Goal: Transaction & Acquisition: Subscribe to service/newsletter

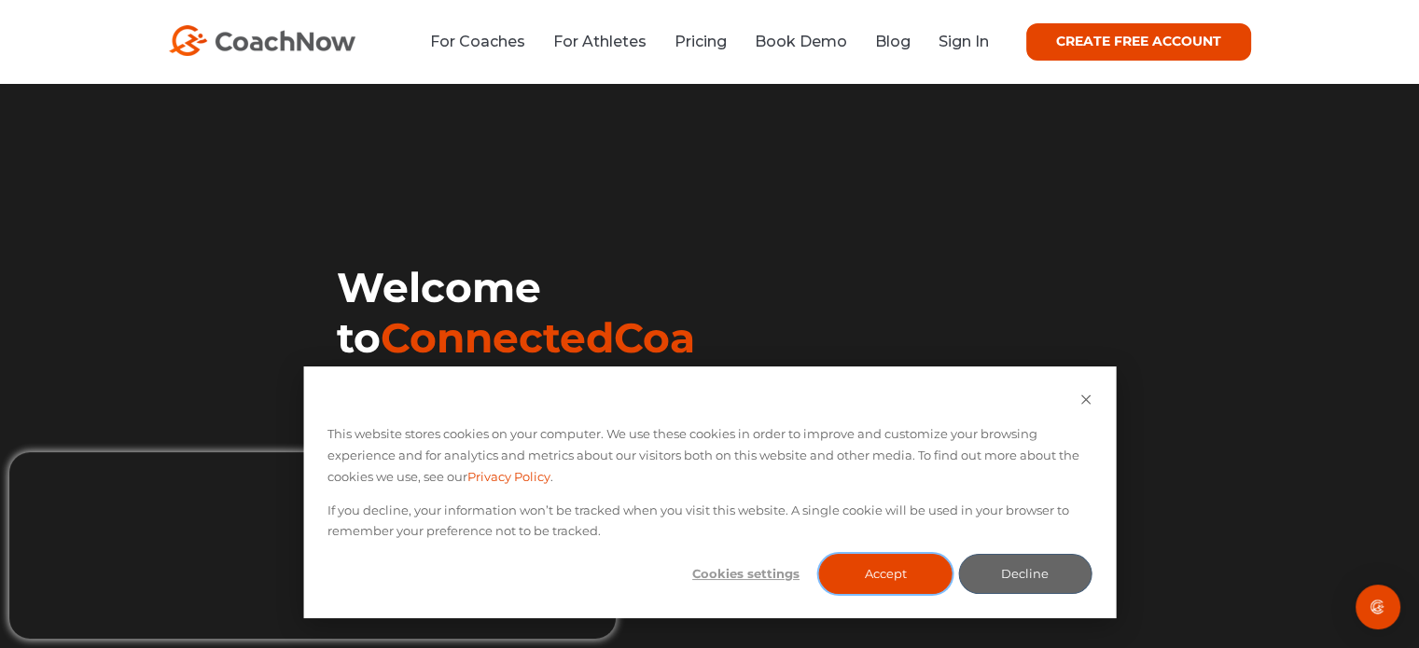
click at [912, 576] on button "Accept" at bounding box center [885, 574] width 133 height 40
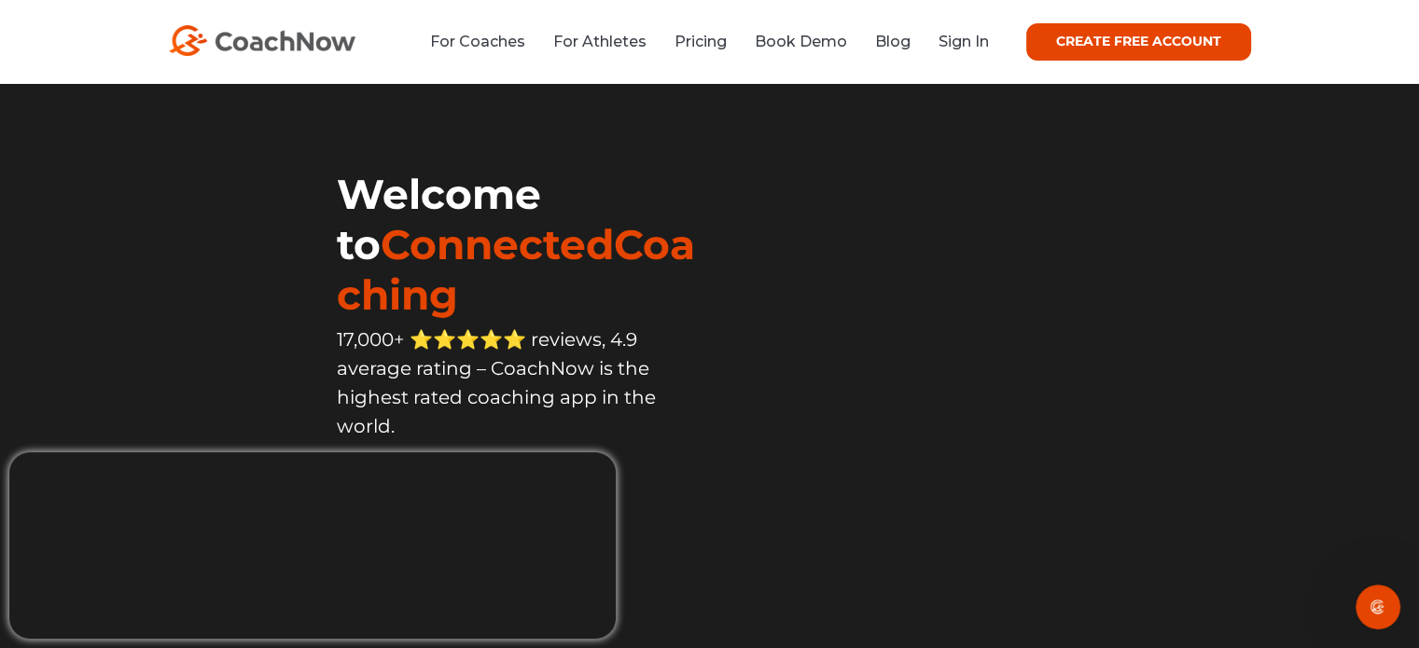
click at [1190, 39] on link "CREATE FREE ACCOUNT" at bounding box center [1138, 41] width 225 height 37
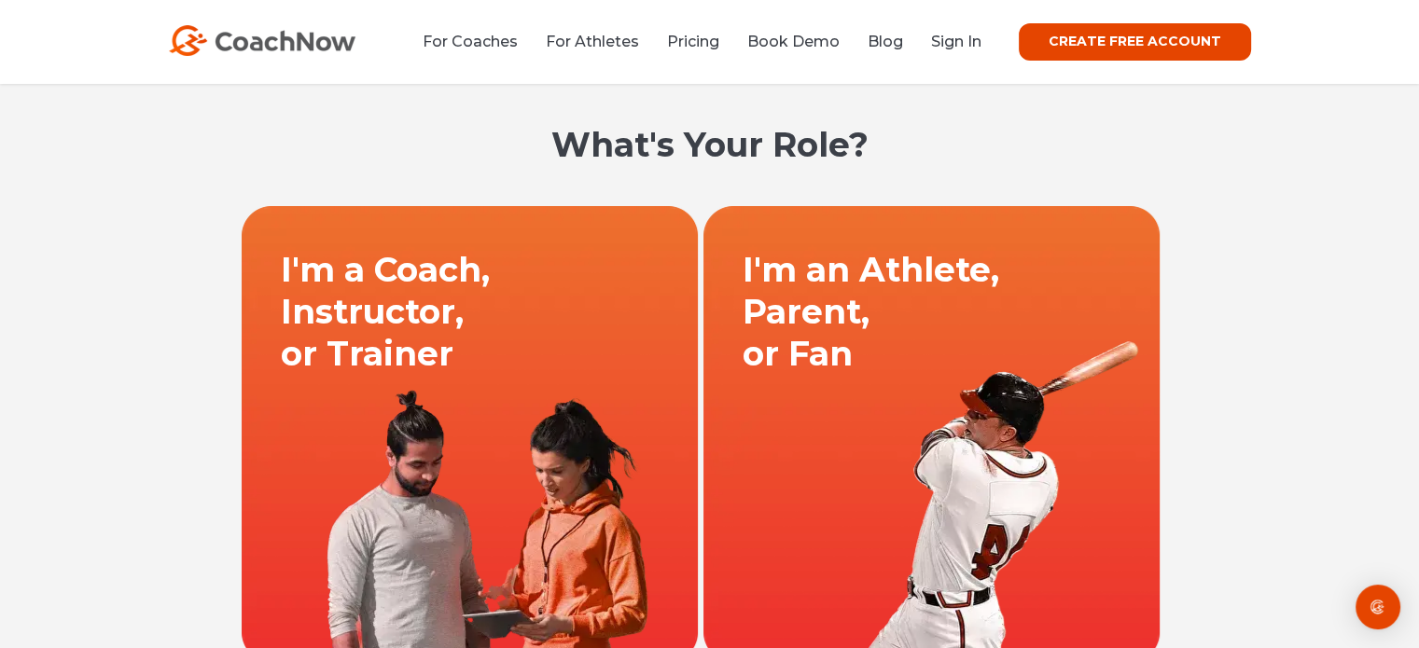
scroll to position [93, 0]
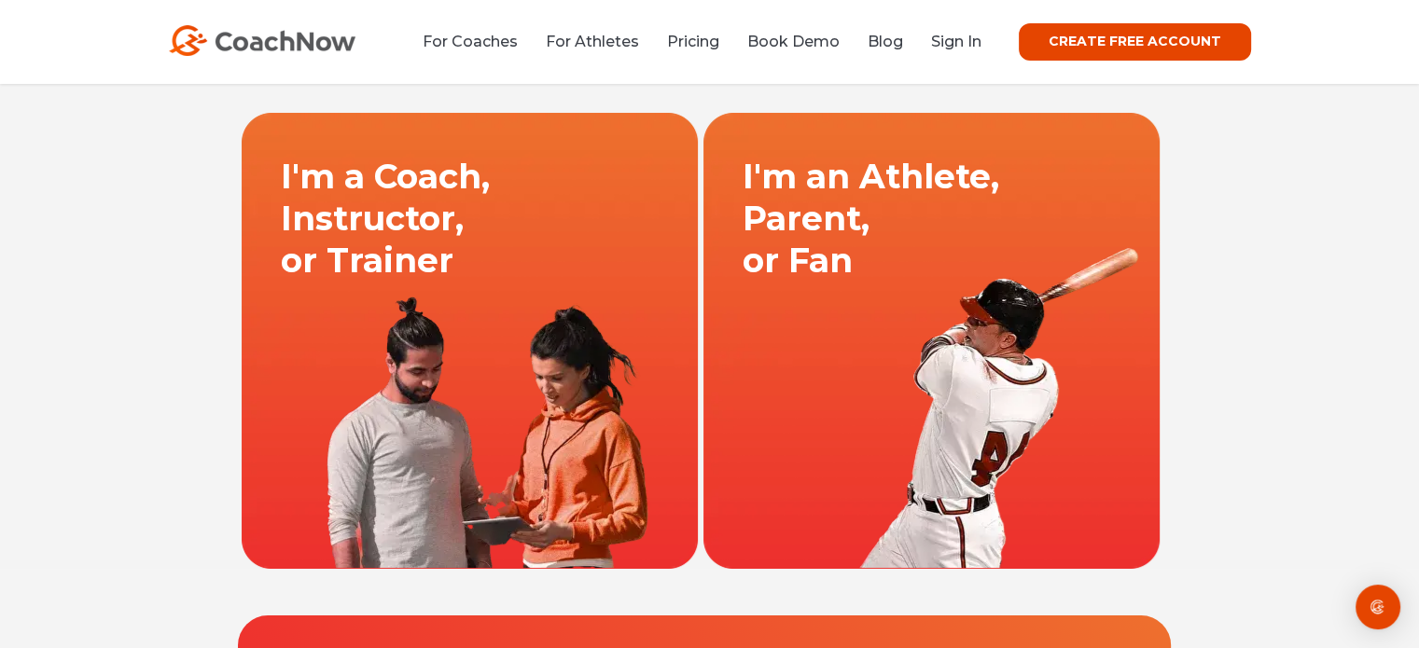
click at [353, 269] on link at bounding box center [470, 340] width 462 height 457
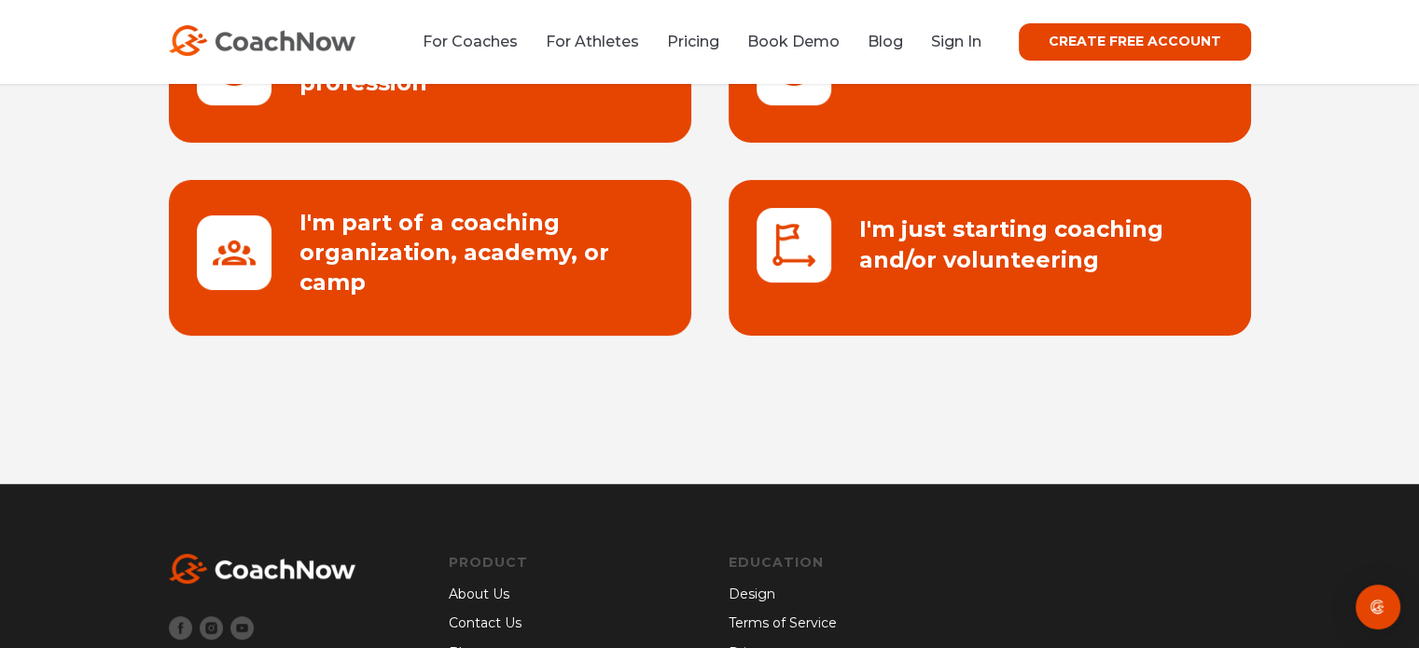
scroll to position [280, 0]
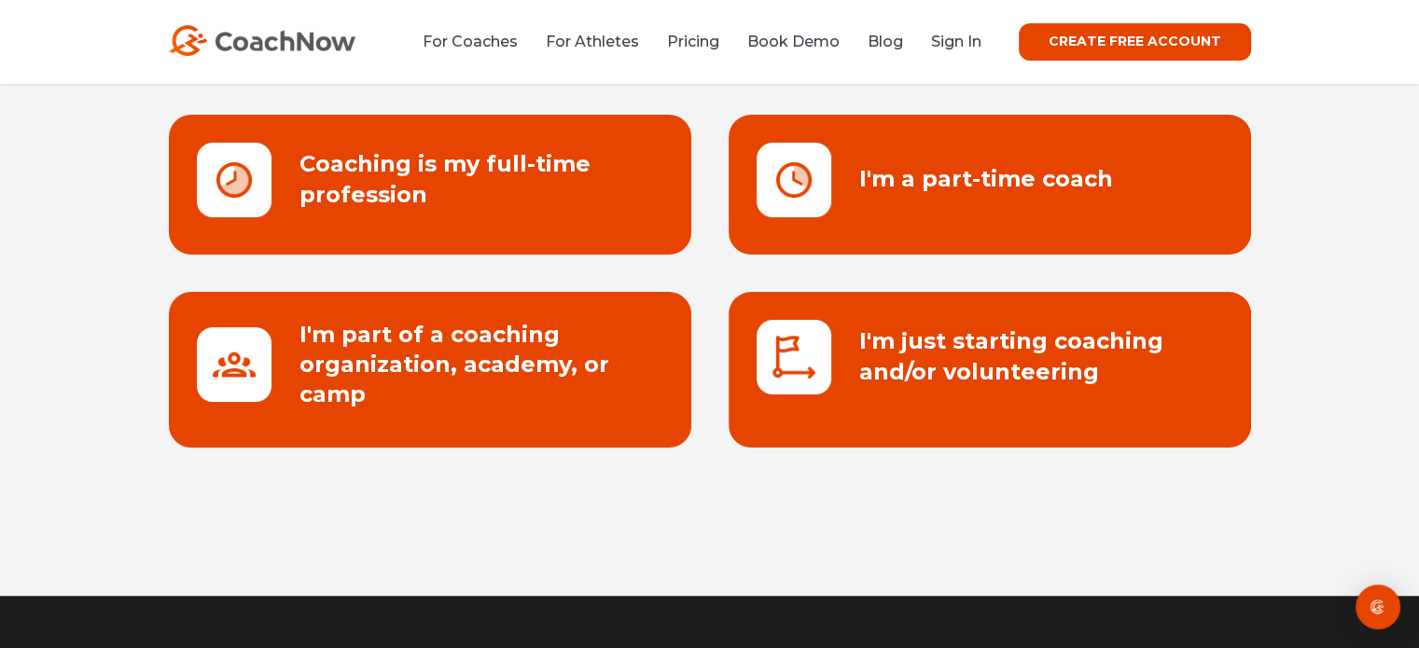
click at [373, 197] on link at bounding box center [430, 185] width 522 height 140
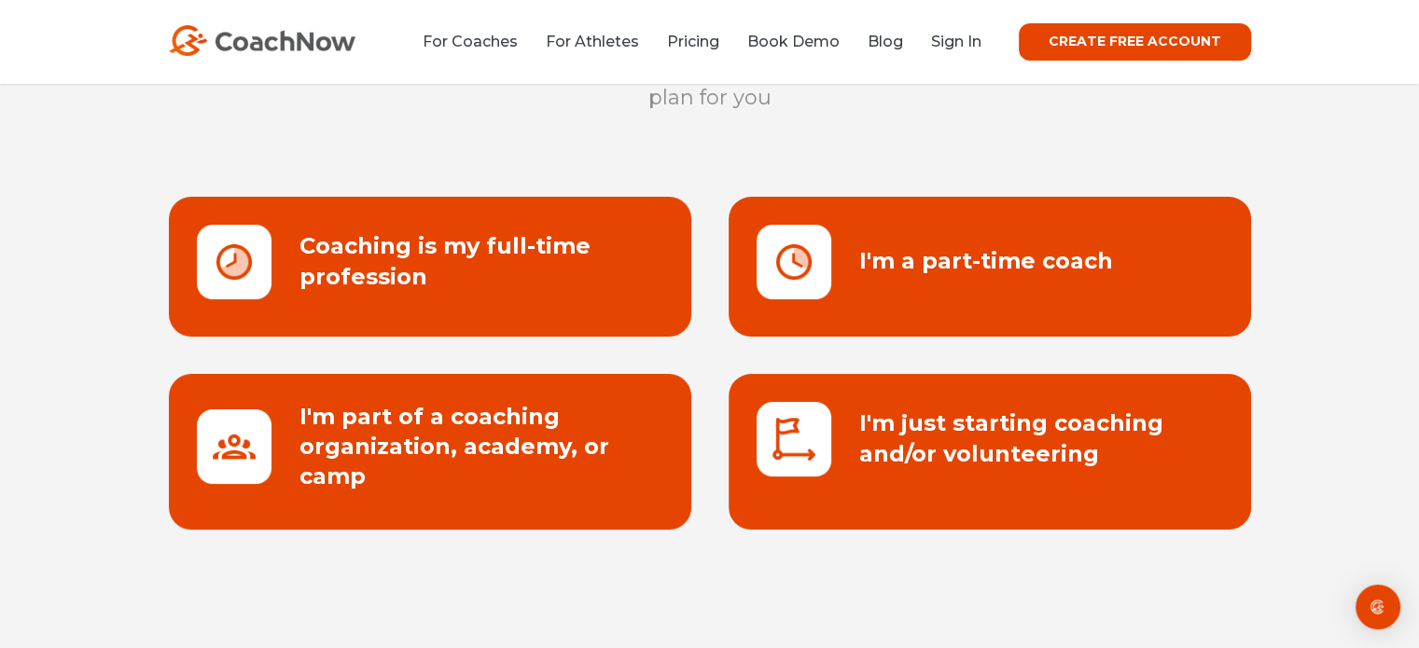
scroll to position [90, 0]
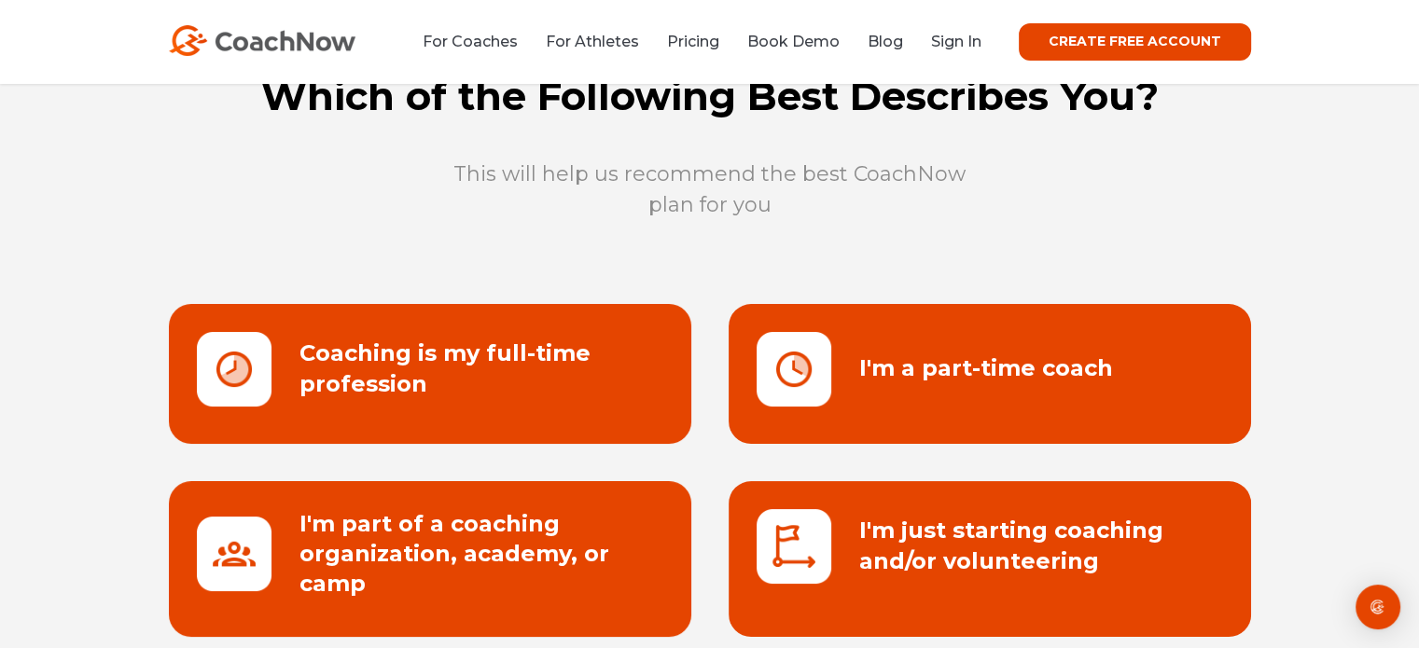
click at [1161, 33] on link "CREATE FREE ACCOUNT" at bounding box center [1135, 41] width 232 height 37
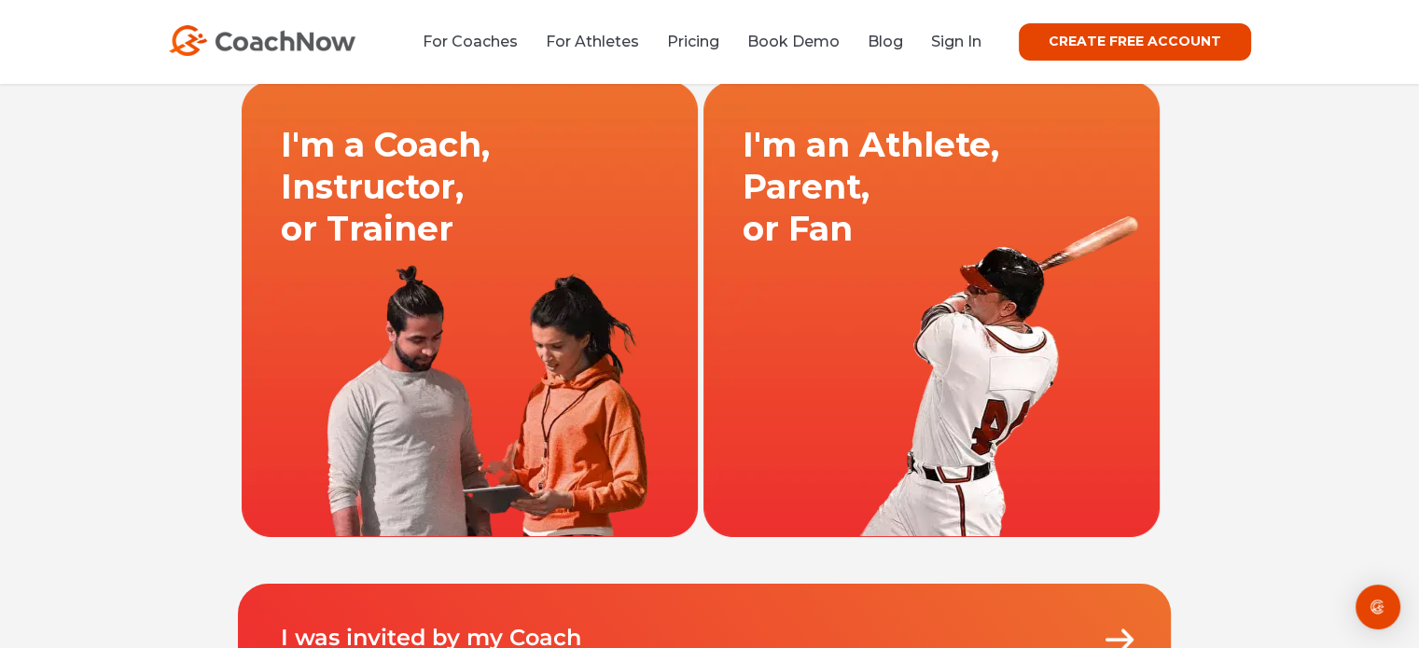
scroll to position [93, 0]
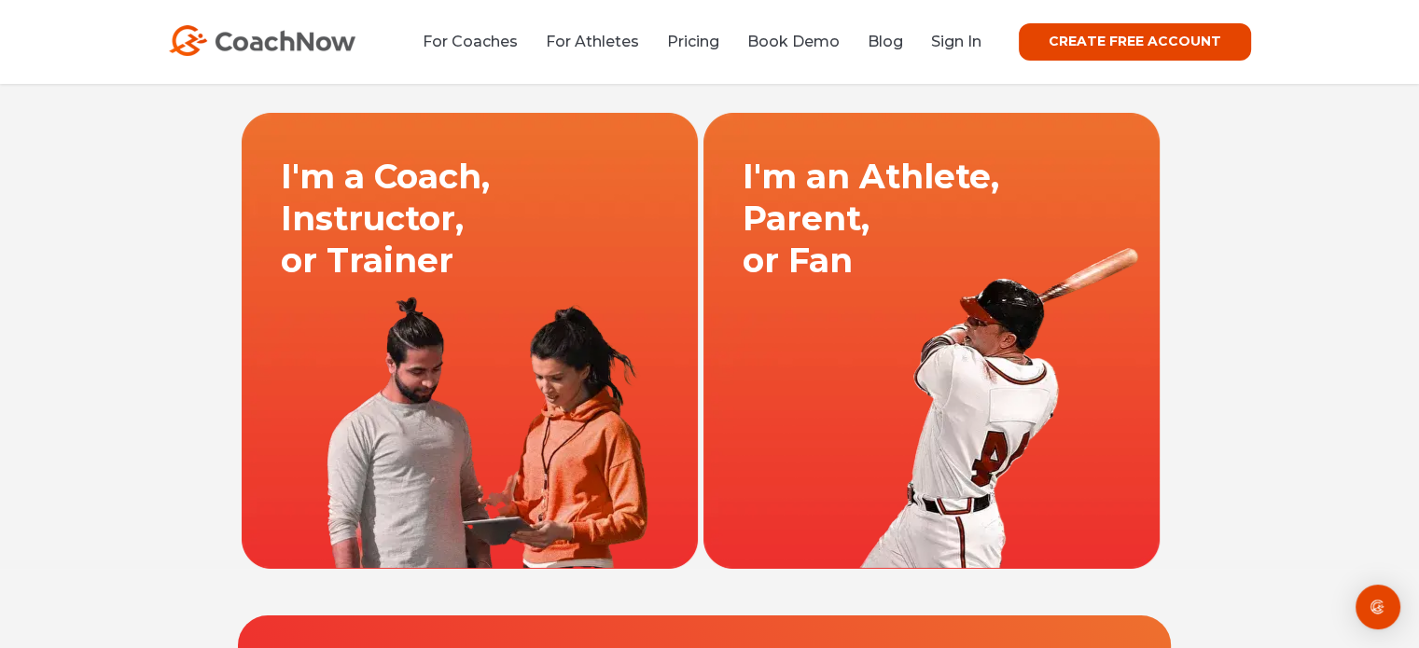
click at [327, 223] on link at bounding box center [470, 340] width 462 height 457
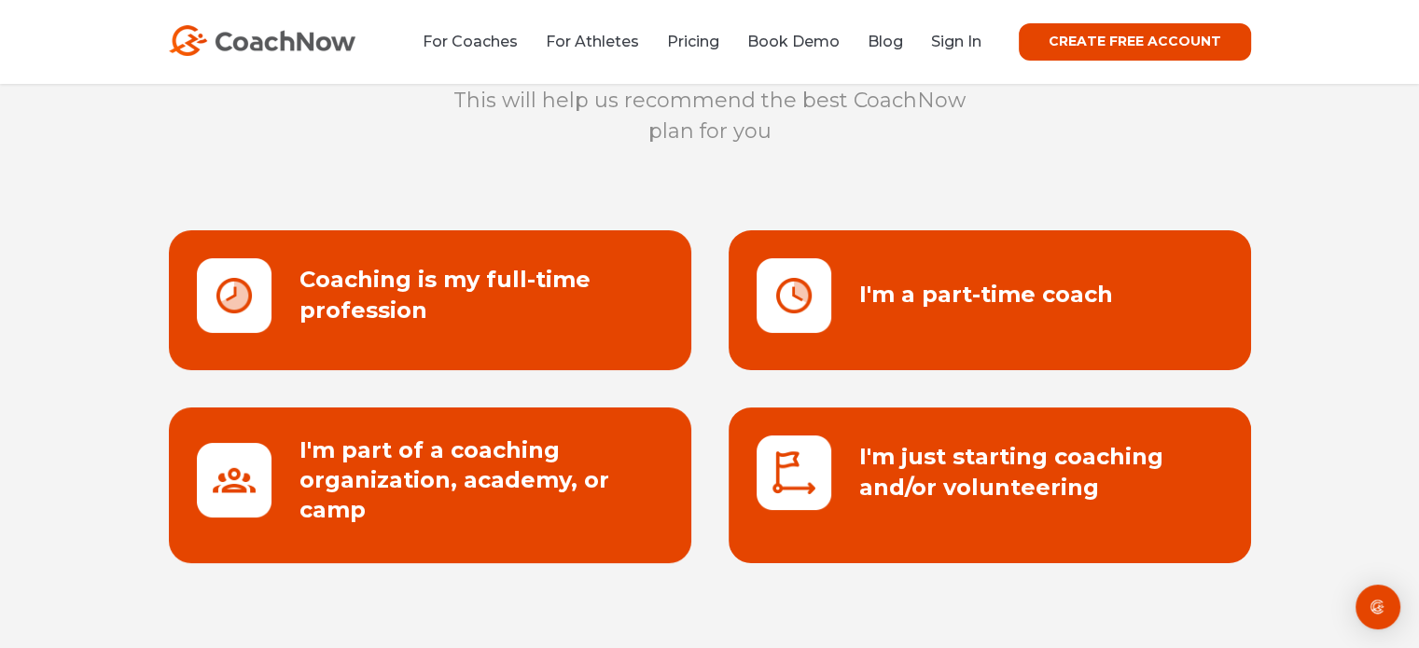
scroll to position [187, 0]
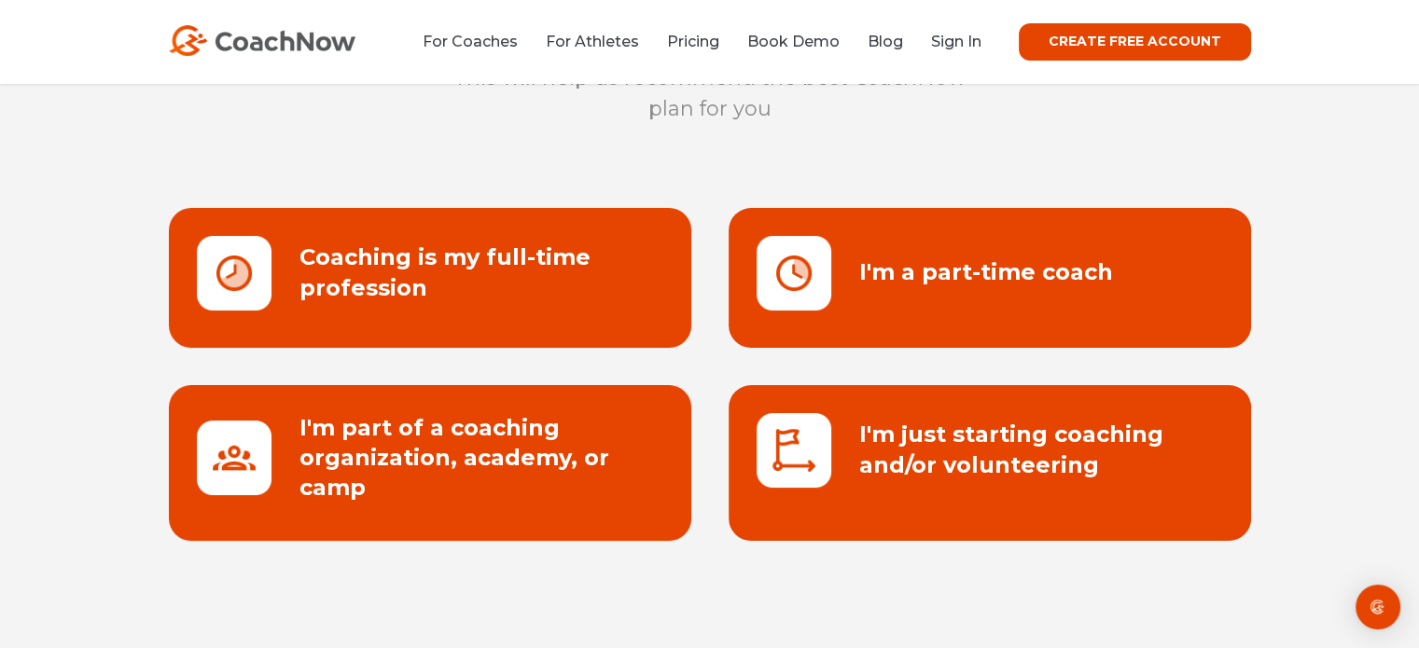
click at [544, 462] on link at bounding box center [430, 463] width 522 height 156
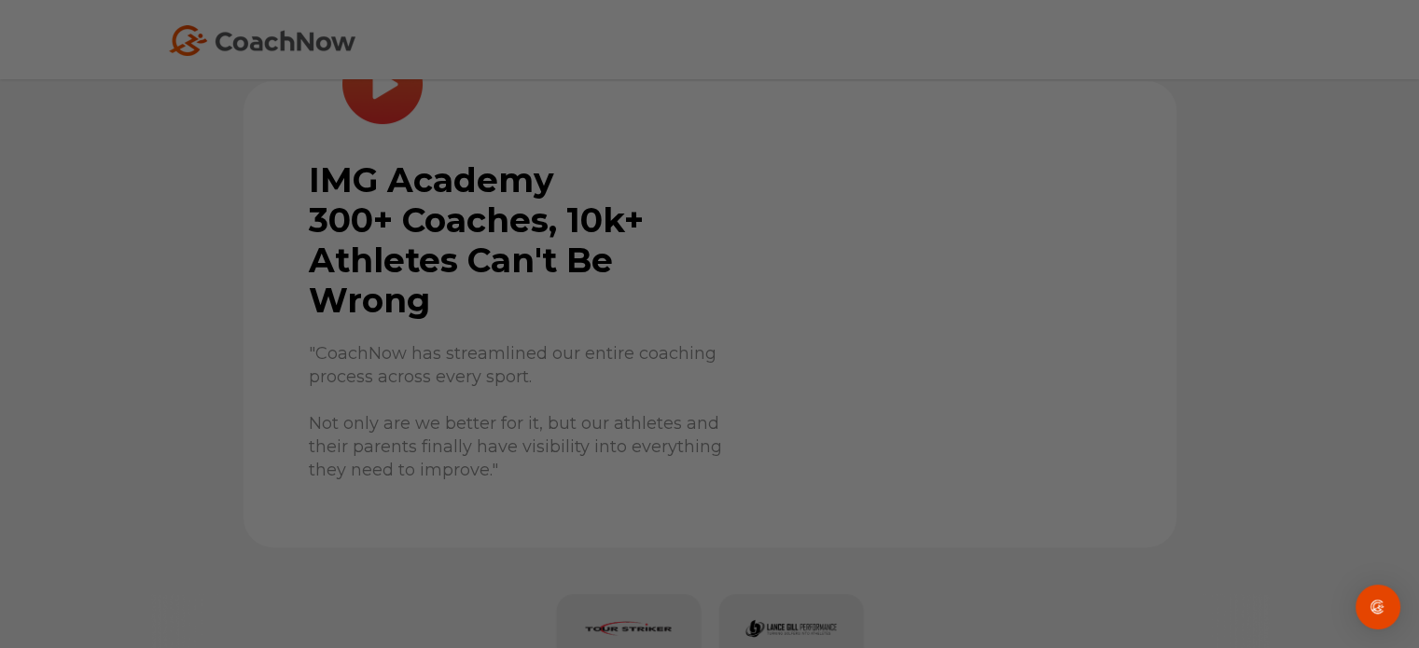
scroll to position [746, 0]
